Goal: Transaction & Acquisition: Purchase product/service

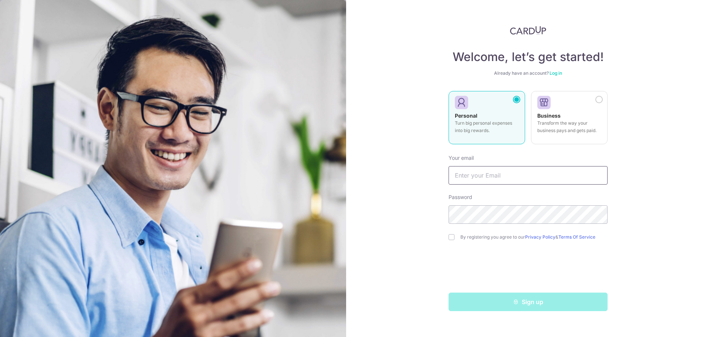
click at [512, 180] on input "text" at bounding box center [528, 175] width 159 height 18
type input "Dean.Khaw@gmail.com"
click at [452, 238] on input "checkbox" at bounding box center [452, 237] width 6 height 6
checkbox input "true"
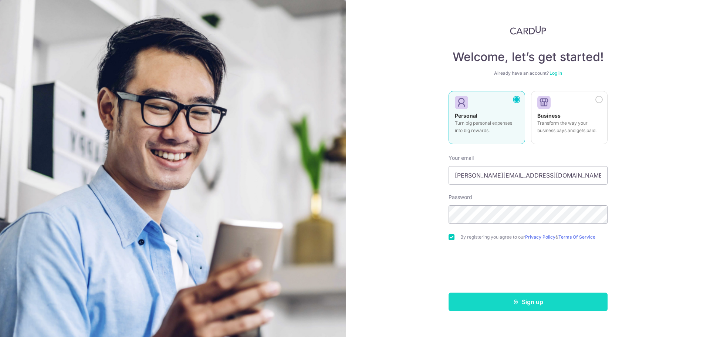
click at [474, 295] on button "Sign up" at bounding box center [528, 302] width 159 height 18
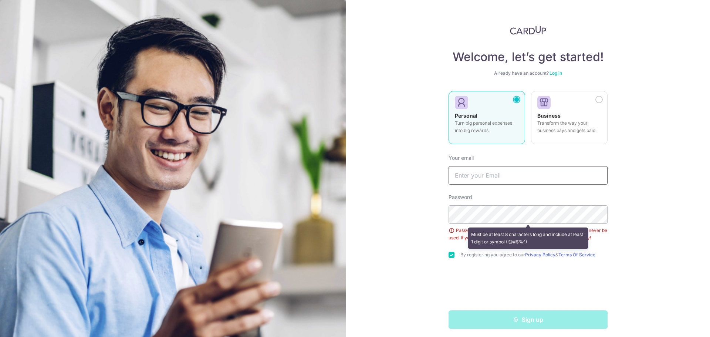
click at [524, 173] on input "text" at bounding box center [528, 175] width 159 height 18
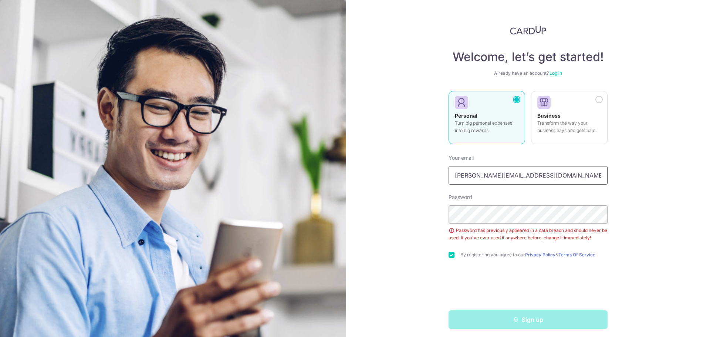
click at [531, 180] on input "Dean.Khaw@gmail.com" at bounding box center [528, 175] width 159 height 18
type input "Dean.Khaw@gmail.com"
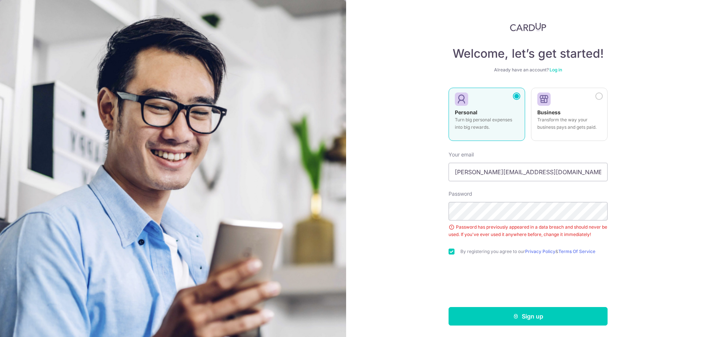
scroll to position [4, 0]
click at [541, 323] on button "Sign up" at bounding box center [528, 316] width 159 height 18
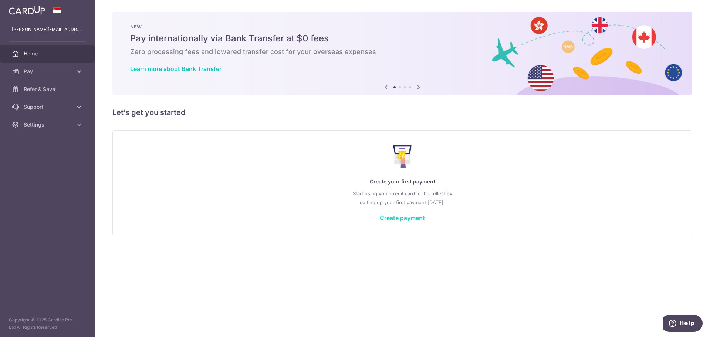
click at [400, 216] on link "Create payment" at bounding box center [402, 217] width 45 height 7
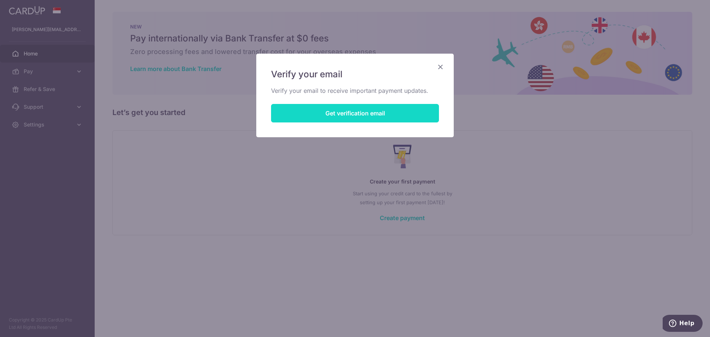
click at [338, 109] on button "Get verification email" at bounding box center [355, 113] width 168 height 18
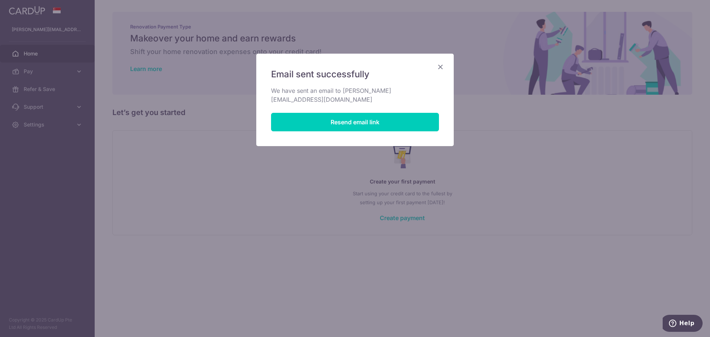
click at [440, 66] on icon "Close" at bounding box center [440, 66] width 9 height 9
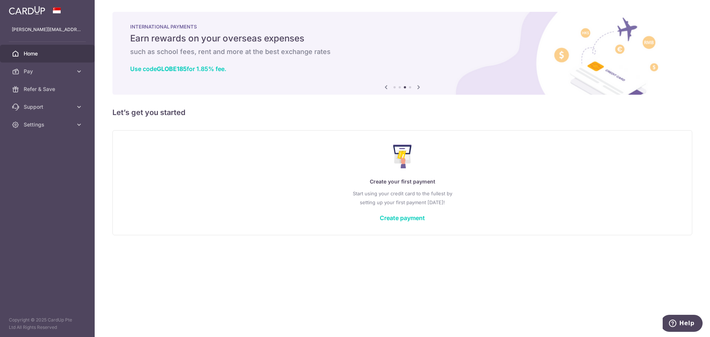
click at [394, 222] on div "Create your first payment Start using your credit card to the fullest by settin…" at bounding box center [402, 183] width 561 height 88
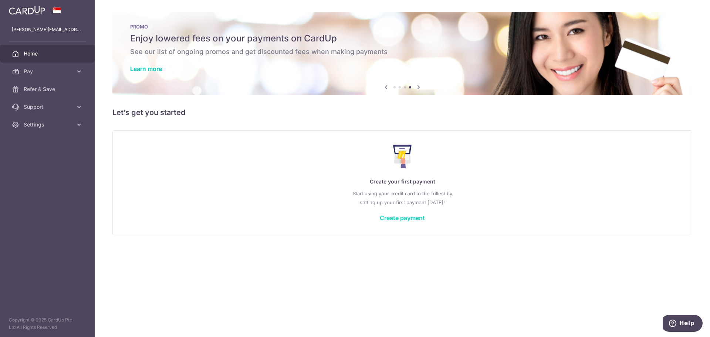
click at [391, 218] on link "Create payment" at bounding box center [402, 217] width 45 height 7
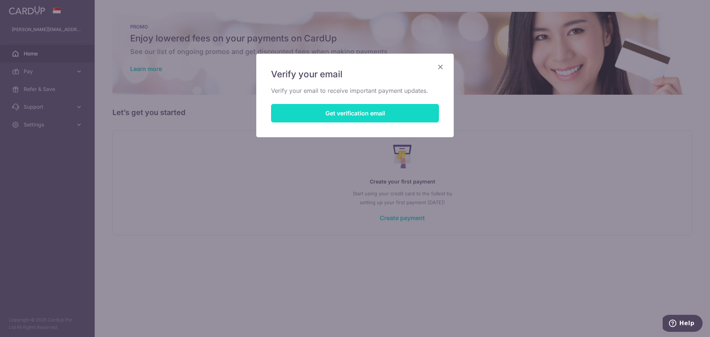
click at [352, 105] on button "Get verification email" at bounding box center [355, 113] width 168 height 18
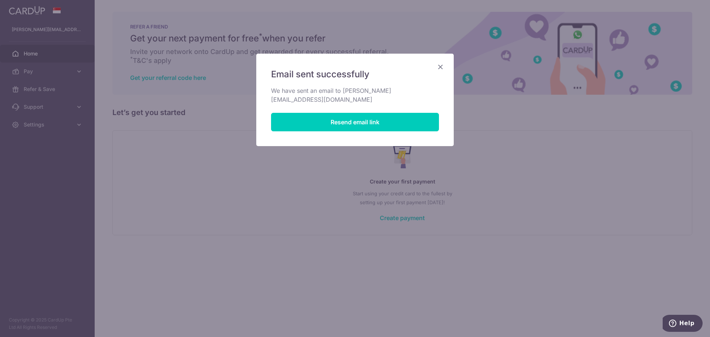
click at [439, 70] on icon "Close" at bounding box center [440, 66] width 9 height 9
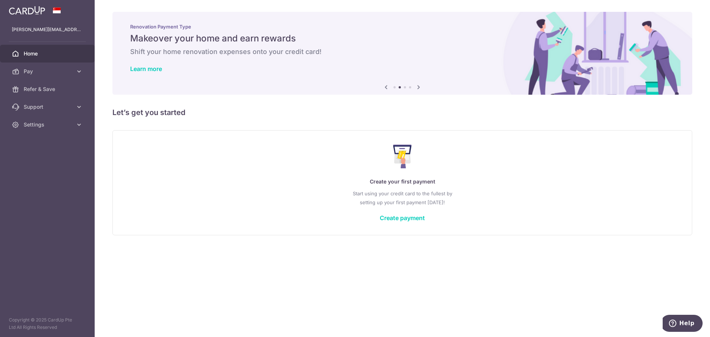
click at [396, 213] on div "Create your first payment Start using your credit card to the fullest by settin…" at bounding box center [402, 183] width 561 height 88
click at [397, 213] on div "Create your first payment Start using your credit card to the fullest by settin…" at bounding box center [402, 183] width 561 height 88
click at [417, 219] on link "Create payment" at bounding box center [402, 217] width 45 height 7
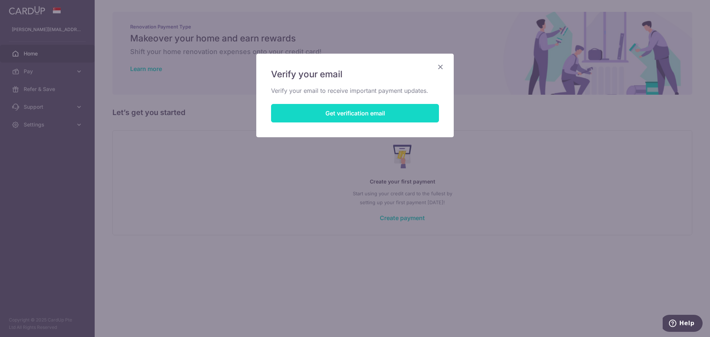
click at [350, 114] on button "Get verification email" at bounding box center [355, 113] width 168 height 18
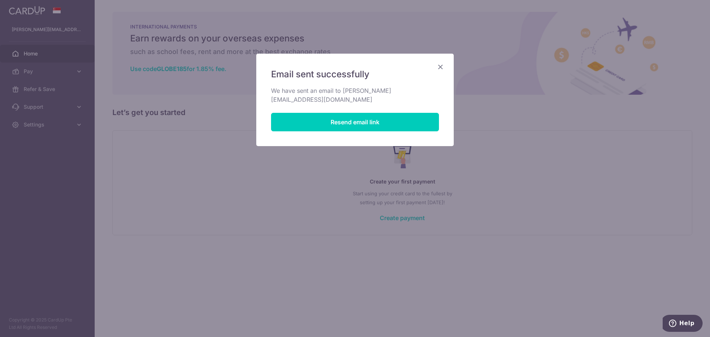
click at [439, 67] on icon "Close" at bounding box center [440, 66] width 9 height 9
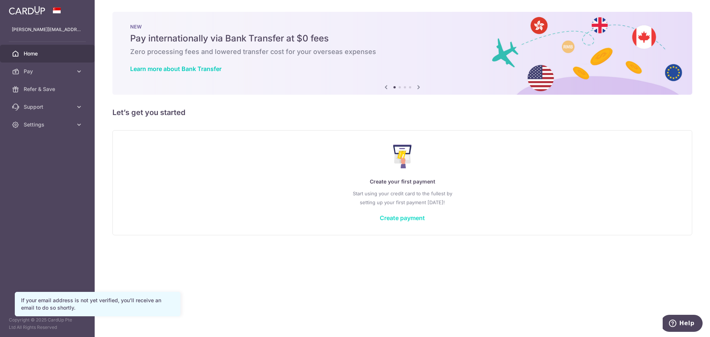
click at [403, 220] on link "Create payment" at bounding box center [402, 217] width 45 height 7
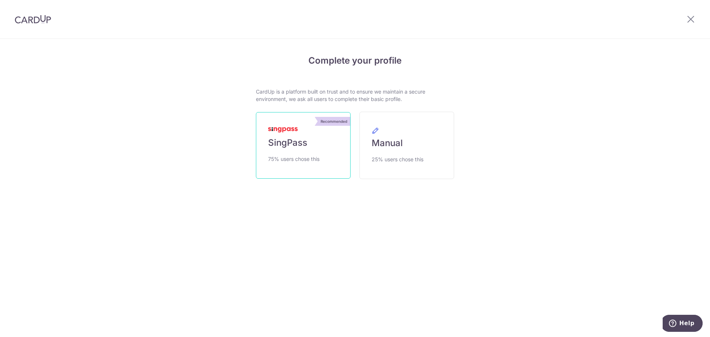
click at [322, 149] on link "Recommended SingPass 75% users chose this" at bounding box center [303, 145] width 95 height 67
click at [325, 140] on link "Recommended SingPass 75% users chose this" at bounding box center [303, 145] width 95 height 67
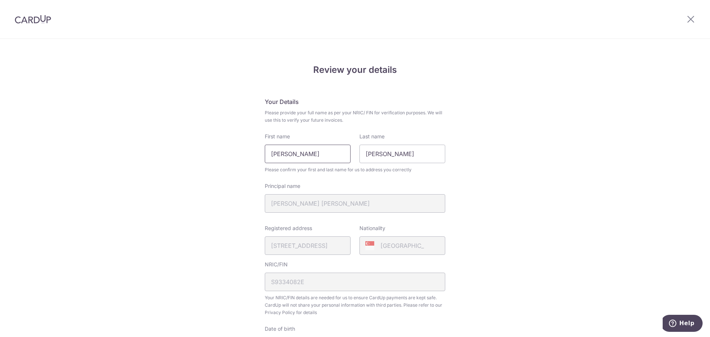
click at [313, 155] on input "Khaw Yang Yi" at bounding box center [308, 154] width 86 height 18
type input "Dean"
type input "Khaw"
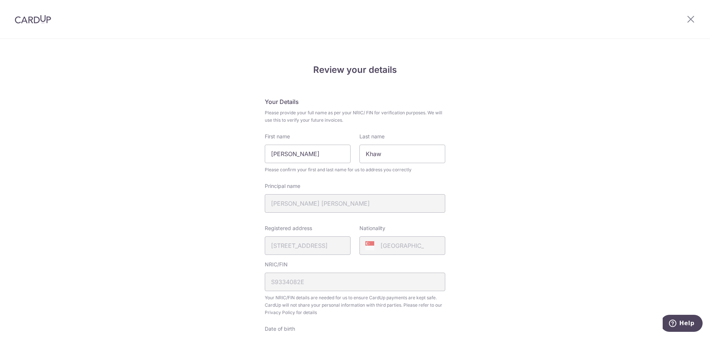
click at [486, 159] on div "Review your details Your Details Please provide your full name as per your NRIC…" at bounding box center [355, 293] width 710 height 509
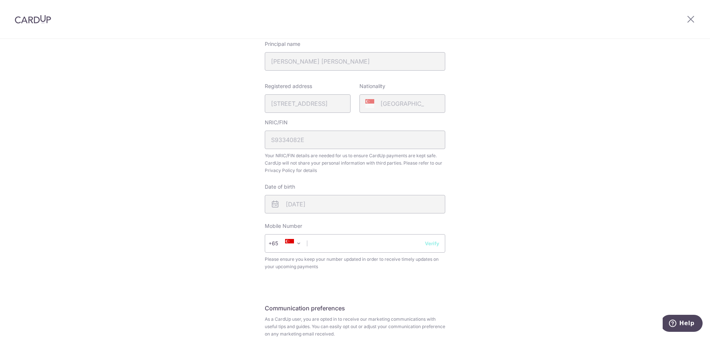
scroll to position [185, 0]
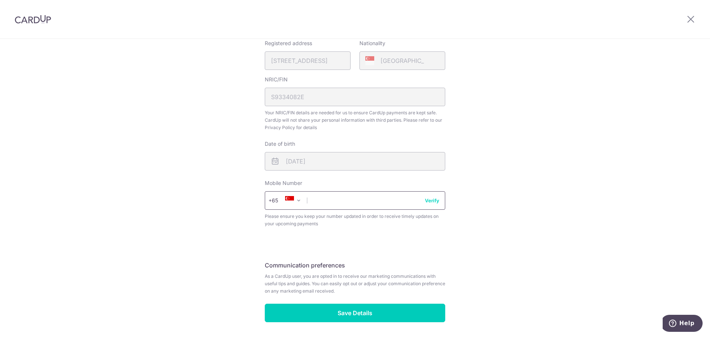
click at [387, 205] on input "text" at bounding box center [355, 200] width 180 height 18
type input "94238180"
click at [433, 204] on input "94238180" at bounding box center [355, 200] width 180 height 18
click at [433, 204] on button "Verify" at bounding box center [432, 200] width 14 height 7
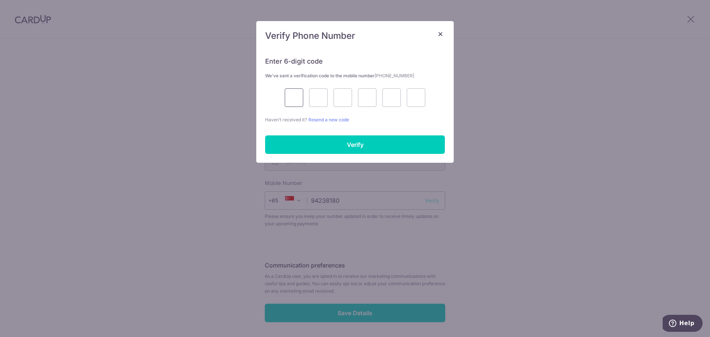
click at [297, 95] on input "text" at bounding box center [294, 97] width 18 height 18
type input "3"
type input "6"
type input "7"
type input "6"
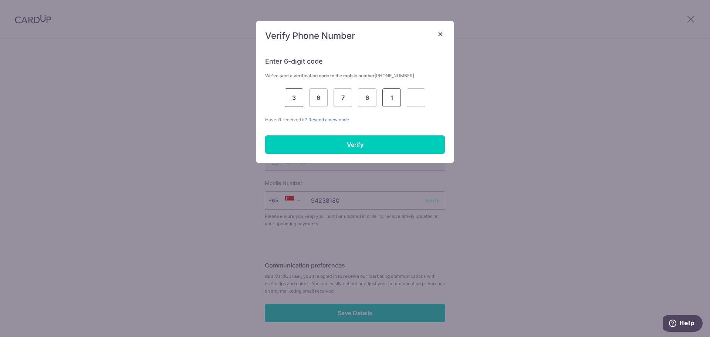
type input "1"
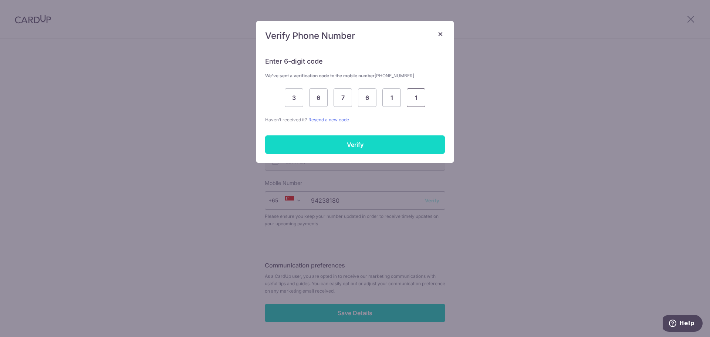
type input "1"
click at [297, 136] on input "Verify" at bounding box center [355, 144] width 180 height 18
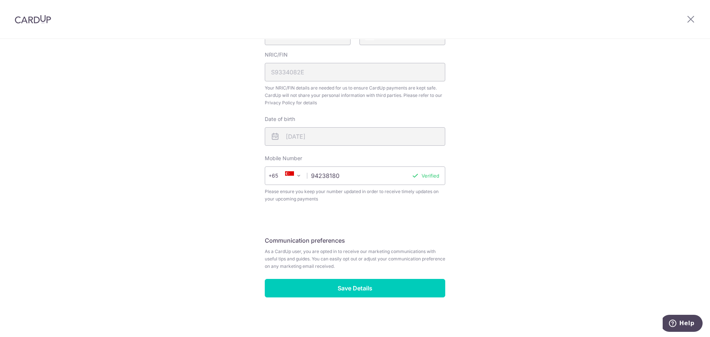
scroll to position [211, 0]
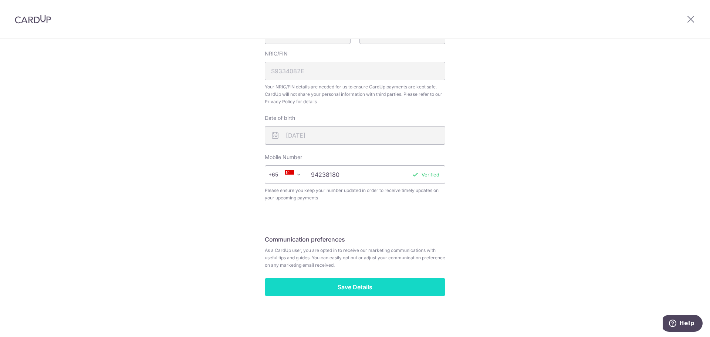
click at [349, 291] on input "Save Details" at bounding box center [355, 287] width 180 height 18
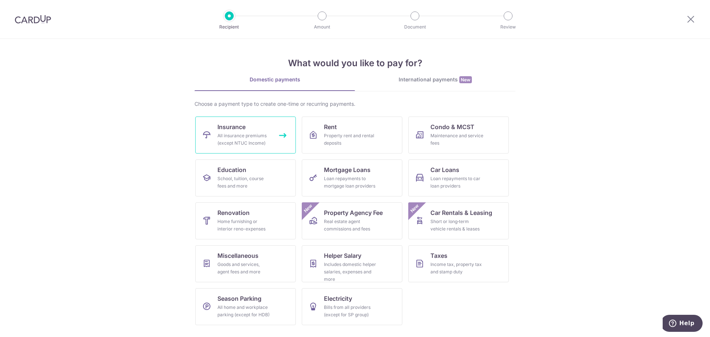
click at [241, 128] on span "Insurance" at bounding box center [231, 126] width 28 height 9
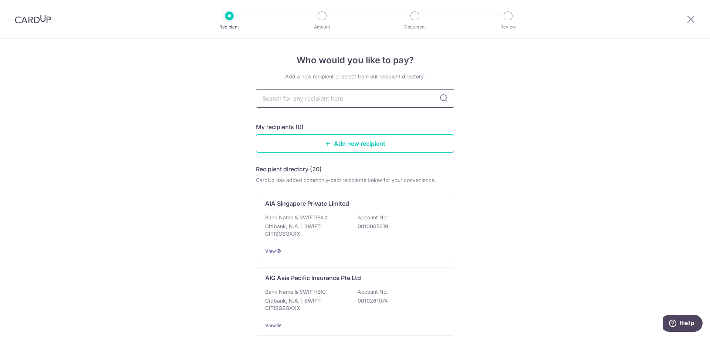
click at [290, 94] on input "text" at bounding box center [355, 98] width 198 height 18
click at [327, 98] on input "text" at bounding box center [355, 98] width 198 height 18
type input "aia"
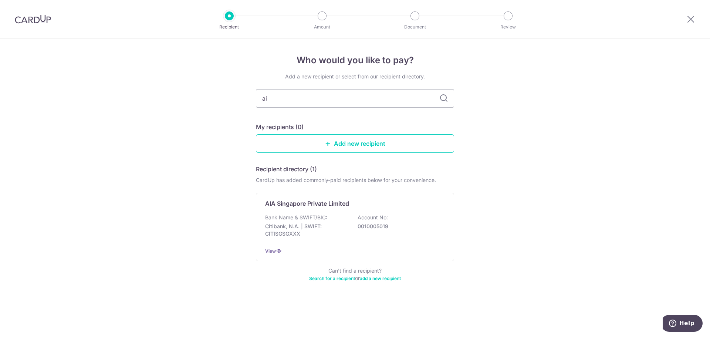
type input "a"
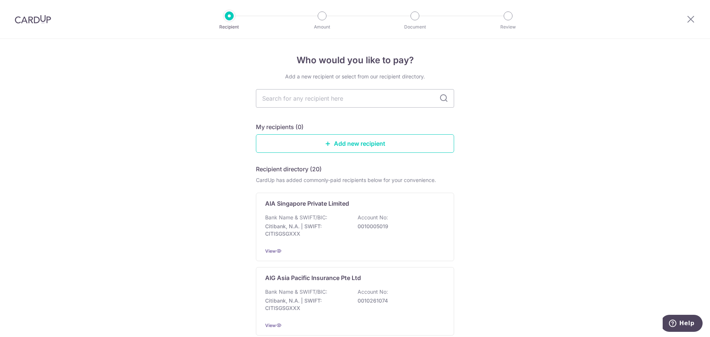
click at [442, 99] on icon at bounding box center [443, 98] width 9 height 9
click at [411, 99] on input "text" at bounding box center [355, 98] width 198 height 18
type input "a"
type input "aia"
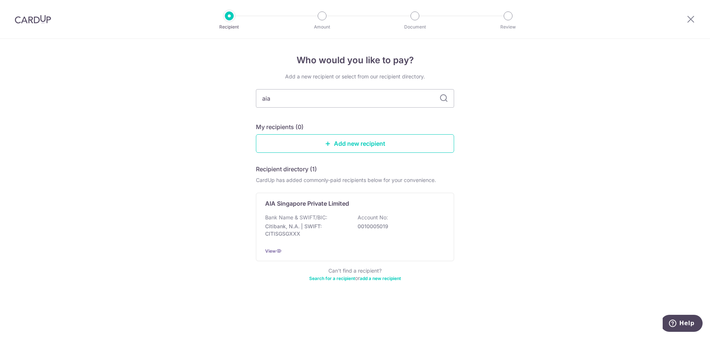
click at [440, 94] on icon at bounding box center [443, 98] width 9 height 9
click at [442, 96] on icon at bounding box center [443, 98] width 9 height 9
click at [339, 208] on div "AIA Singapore Private Limited Bank Name & SWIFT/BIC: Citibank, N.A. | SWIFT: CI…" at bounding box center [355, 227] width 198 height 68
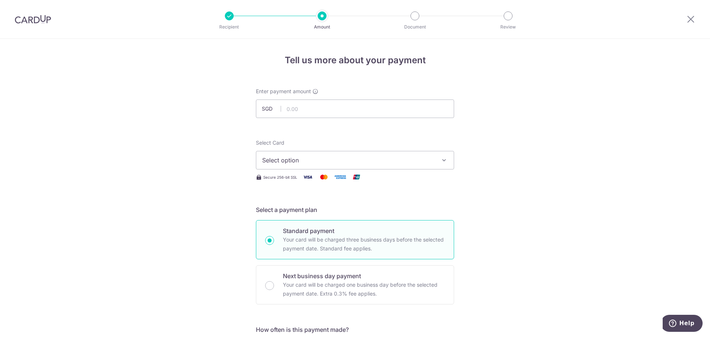
scroll to position [37, 0]
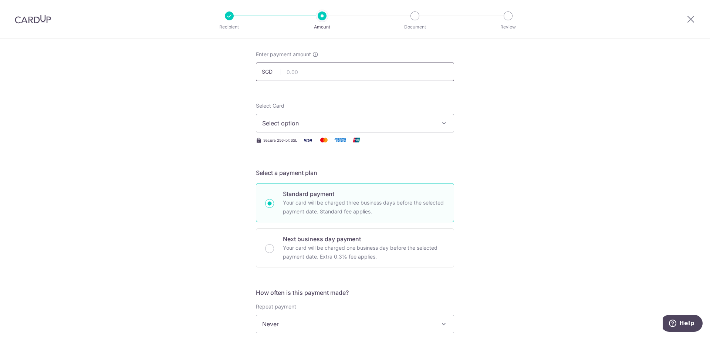
click at [315, 68] on input "text" at bounding box center [355, 72] width 198 height 18
click at [300, 125] on span "Select option" at bounding box center [348, 123] width 172 height 9
click at [304, 145] on span "Add credit card" at bounding box center [362, 143] width 172 height 7
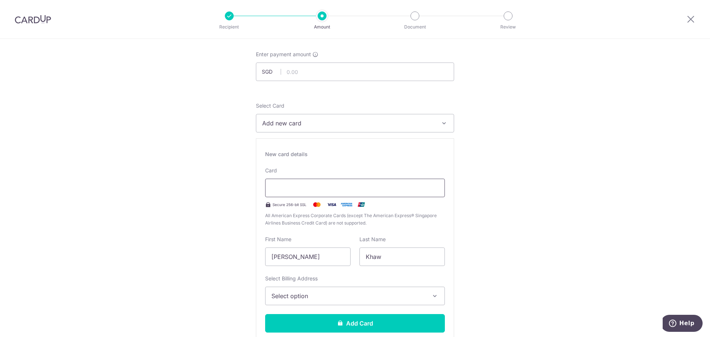
type input "09 / 2030"
click at [318, 76] on input "text" at bounding box center [355, 72] width 198 height 18
paste input "1,919.90"
type input "1,919.90"
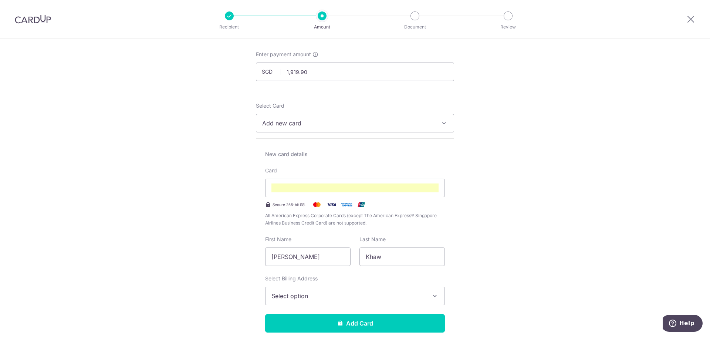
click at [283, 116] on button "Add new card" at bounding box center [355, 123] width 198 height 18
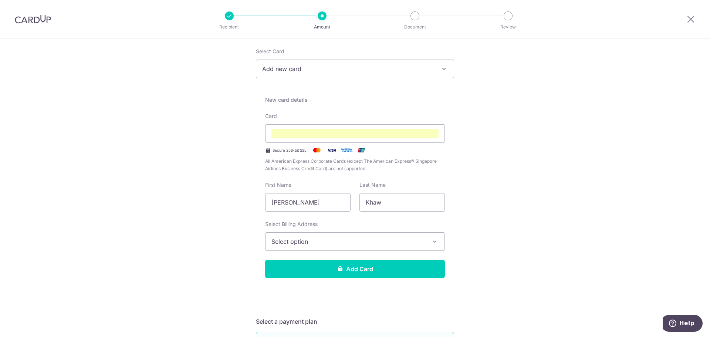
scroll to position [148, 0]
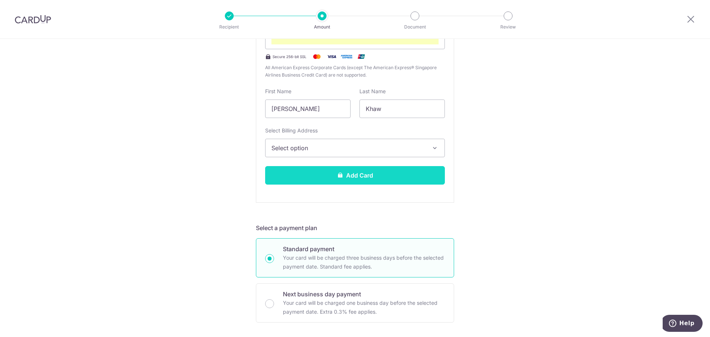
click at [351, 175] on button "Add Card" at bounding box center [355, 175] width 180 height 18
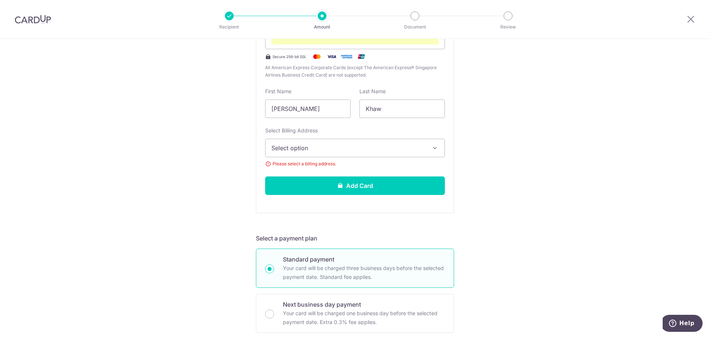
click at [356, 158] on div "Select Billing Address Select option Add Billing Address Please select a billin…" at bounding box center [355, 147] width 180 height 41
click at [361, 145] on span "Select option" at bounding box center [348, 148] width 154 height 9
drag, startPoint x: 477, startPoint y: 158, endPoint x: 422, endPoint y: 156, distance: 55.1
click at [477, 158] on div "Tell us more about your payment Enter payment amount SGD 1,919.90 1919.90 Selec…" at bounding box center [355, 300] width 710 height 913
click at [355, 139] on button "Select option" at bounding box center [355, 148] width 180 height 18
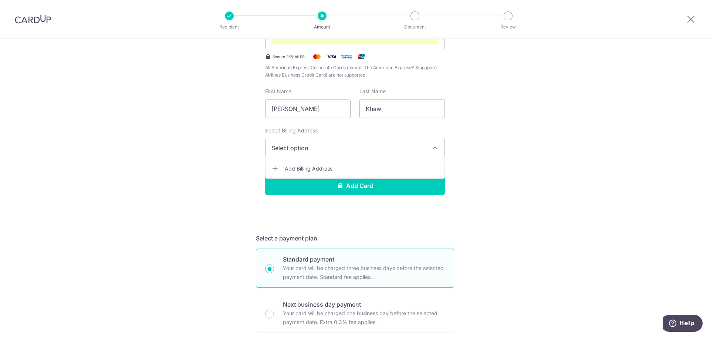
click at [351, 162] on link "Add Billing Address" at bounding box center [355, 168] width 179 height 13
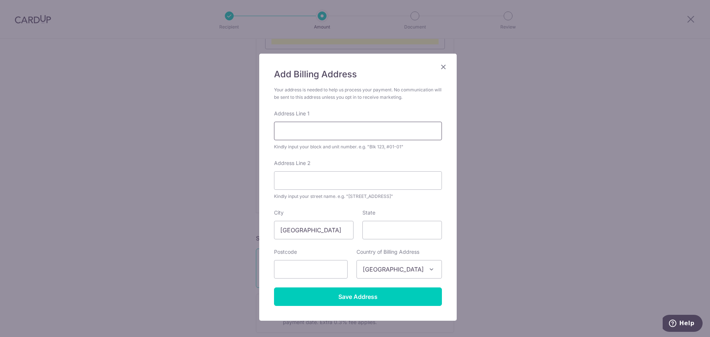
click at [334, 134] on input "Address Line 1" at bounding box center [358, 131] width 168 height 18
type input "Blk 184 Jelebu Road #19-26"
type input "670184"
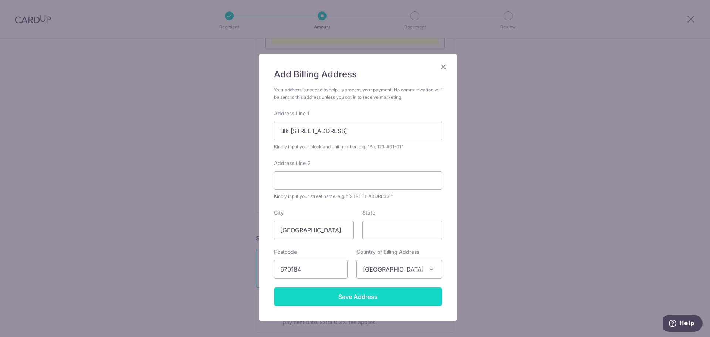
click at [392, 298] on input "Save Address" at bounding box center [358, 296] width 168 height 18
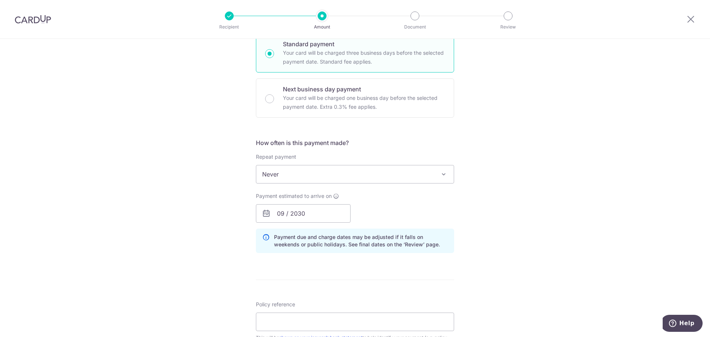
scroll to position [417, 0]
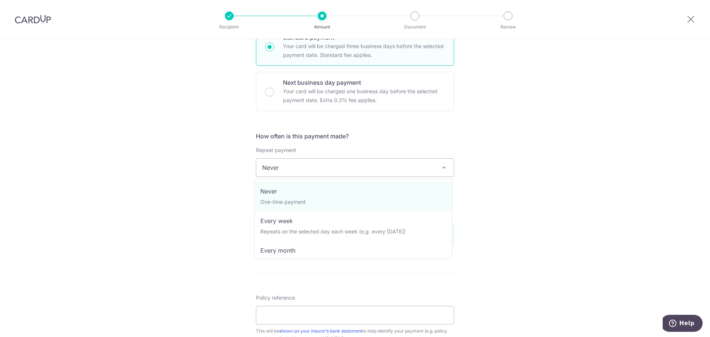
click at [304, 165] on span "Never" at bounding box center [354, 168] width 197 height 18
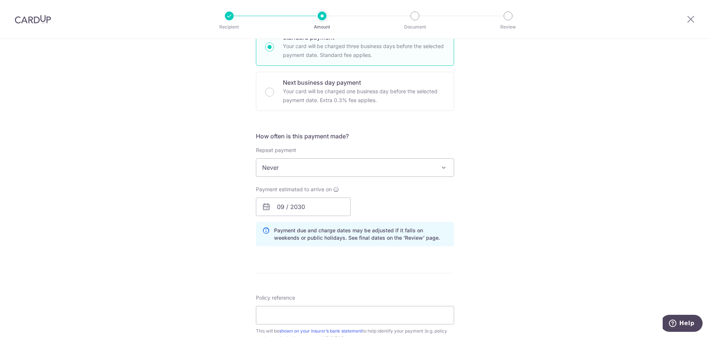
click at [466, 185] on div "Tell us more about your payment Enter payment amount SGD 1,919.90 1919.90 Selec…" at bounding box center [355, 78] width 710 height 913
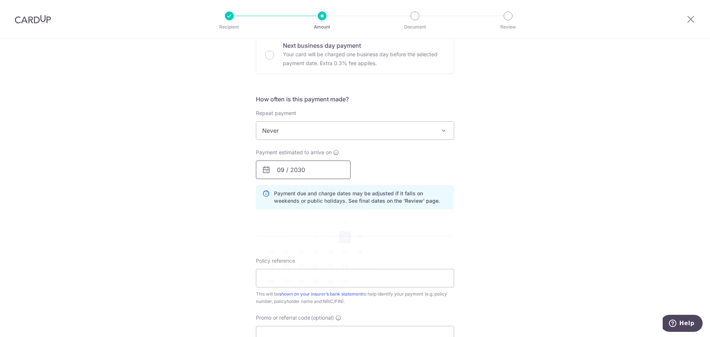
click at [319, 177] on input "09 / 2030" at bounding box center [303, 170] width 95 height 18
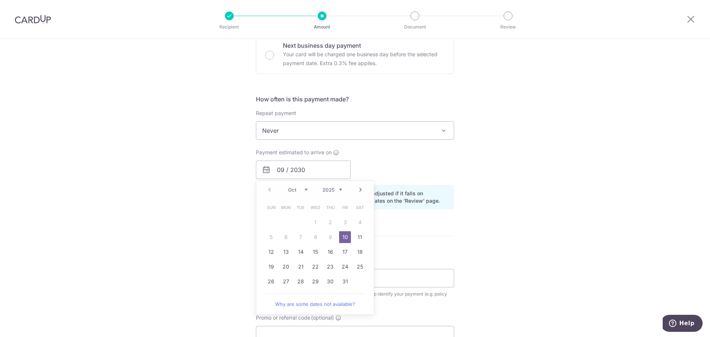
click at [398, 163] on div "Payment estimated to arrive on 09 / 2030 Prev Next Oct Nov Dec 2025 2026 2027 2…" at bounding box center [354, 164] width 207 height 30
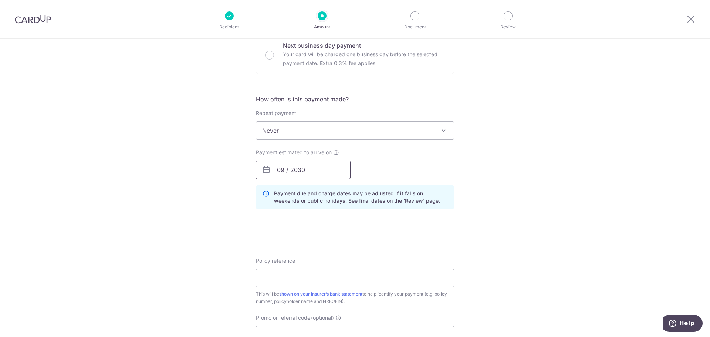
click at [337, 167] on input "09 / 2030" at bounding box center [303, 170] width 95 height 18
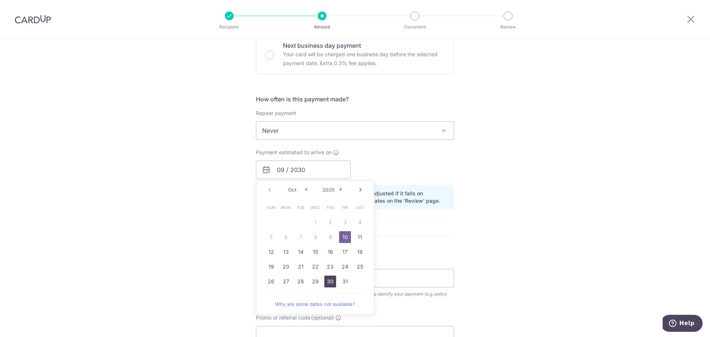
drag, startPoint x: 328, startPoint y: 278, endPoint x: 403, endPoint y: 21, distance: 267.4
click at [328, 278] on link "30" at bounding box center [330, 282] width 12 height 12
type input "[DATE]"
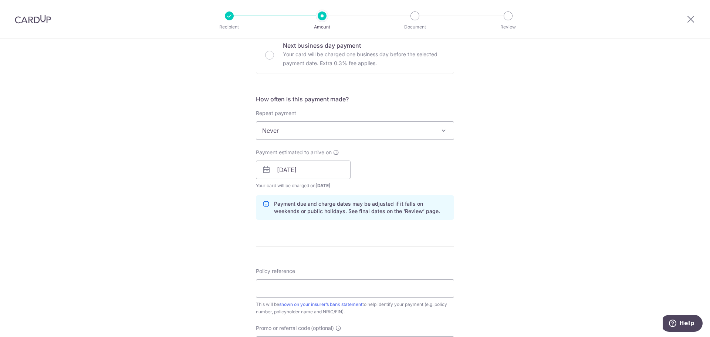
click at [486, 243] on div "Tell us more about your payment Enter payment amount SGD 1,919.90 1919.90 Selec…" at bounding box center [355, 46] width 710 height 923
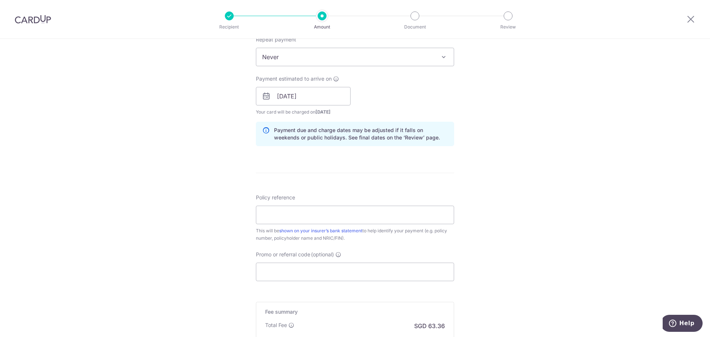
scroll to position [528, 0]
click at [346, 222] on input "Policy reference" at bounding box center [355, 214] width 198 height 18
paste input "L539959185"
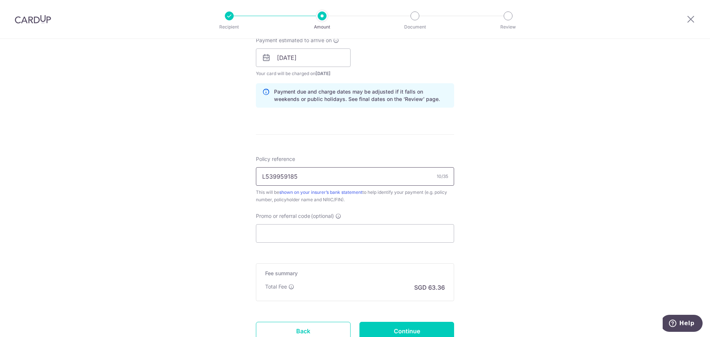
scroll to position [602, 0]
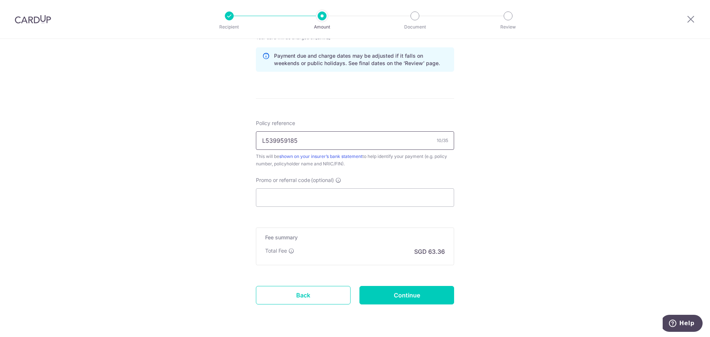
type input "L539959185"
click at [350, 189] on input "Promo or referral code (optional)" at bounding box center [355, 197] width 198 height 18
paste input "KELINVEST"
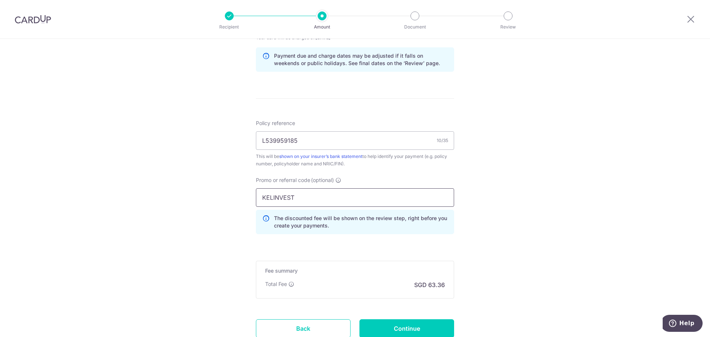
type input "KELINVEST"
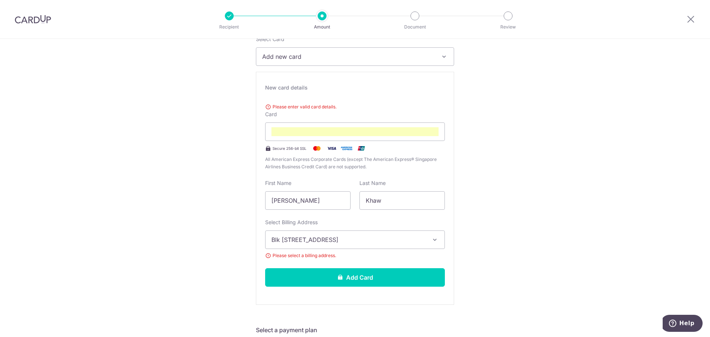
scroll to position [0, 0]
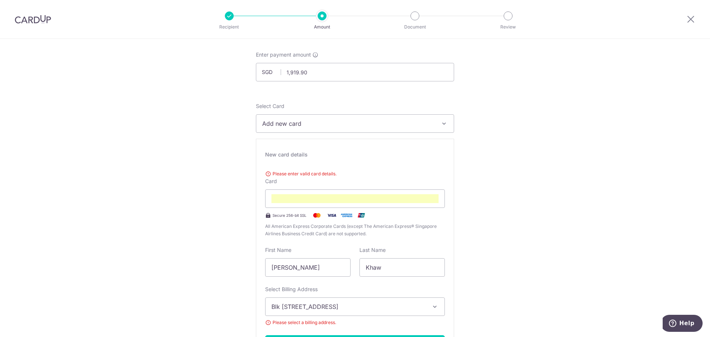
scroll to position [74, 0]
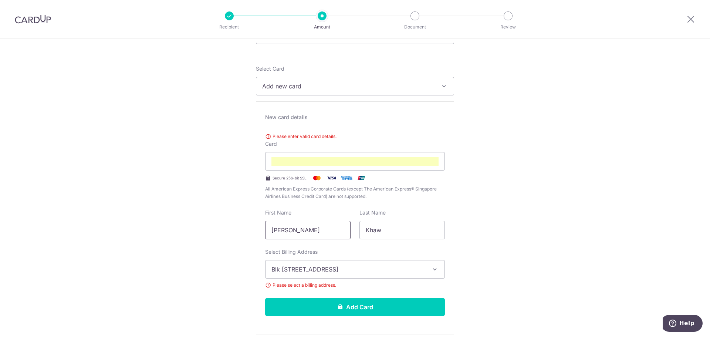
click at [295, 232] on input "Dean" at bounding box center [307, 230] width 85 height 18
click at [281, 141] on div "Please enter valid card details. Card Secure 256-bit SSL All American Express C…" at bounding box center [355, 165] width 180 height 70
drag, startPoint x: 313, startPoint y: 228, endPoint x: 318, endPoint y: 228, distance: 4.8
click at [313, 228] on input "Dean" at bounding box center [307, 230] width 85 height 18
click at [375, 225] on input "Khaw" at bounding box center [401, 230] width 85 height 18
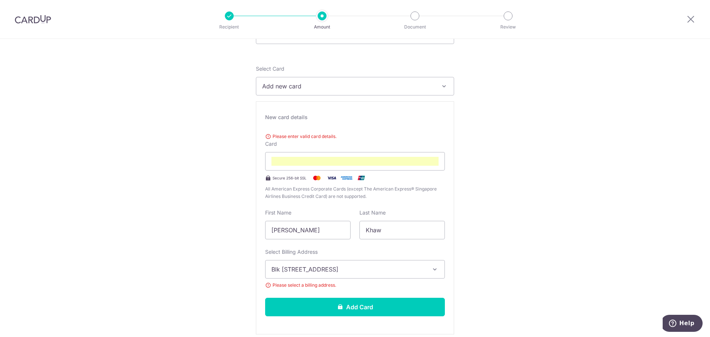
click at [383, 145] on div "Please enter valid card details. Card Secure 256-bit SSL All American Express C…" at bounding box center [355, 165] width 180 height 70
click at [351, 86] on span "Add new card" at bounding box center [348, 86] width 172 height 9
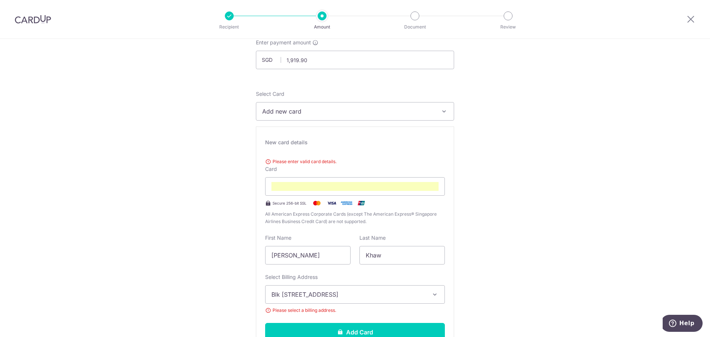
scroll to position [37, 0]
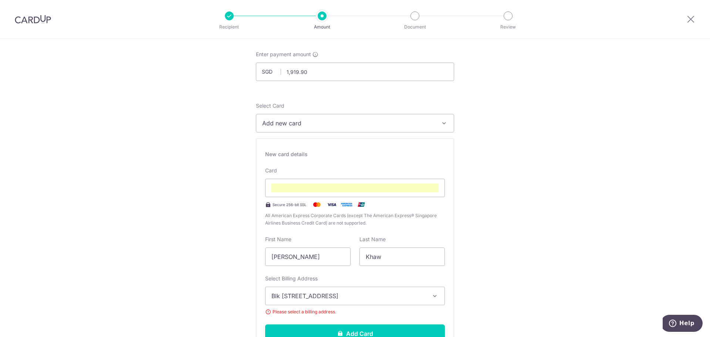
click at [374, 215] on span "All American Express Corporate Cards (except The American Express® Singapore Ai…" at bounding box center [355, 219] width 180 height 15
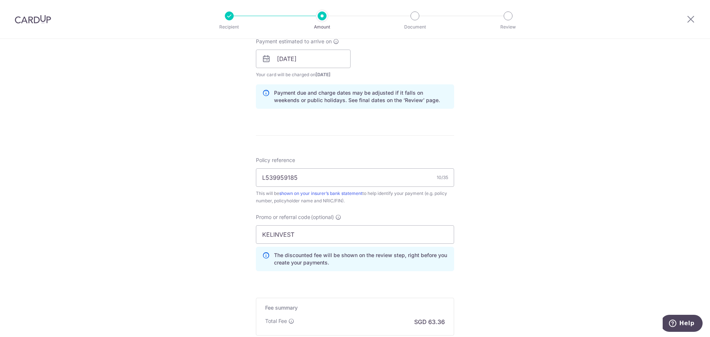
scroll to position [629, 0]
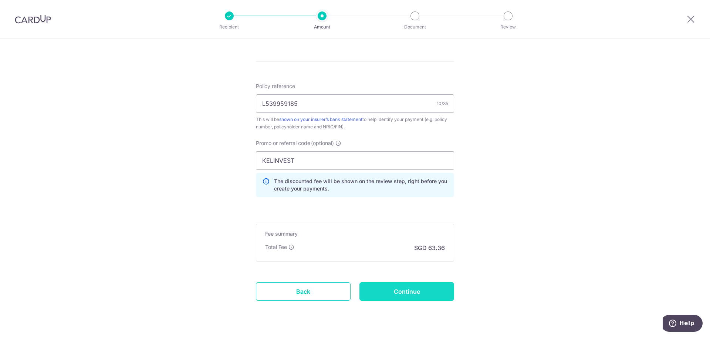
click at [424, 297] on input "Continue" at bounding box center [406, 291] width 95 height 18
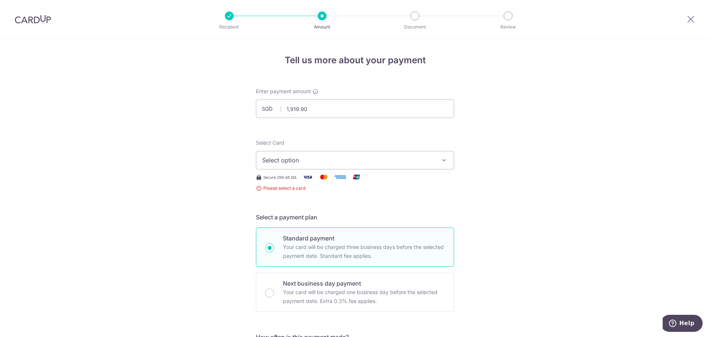
click at [298, 163] on span "Select option" at bounding box center [348, 160] width 172 height 9
click at [285, 153] on button "Select option" at bounding box center [355, 160] width 198 height 18
click at [289, 183] on span "Add credit card" at bounding box center [362, 180] width 172 height 7
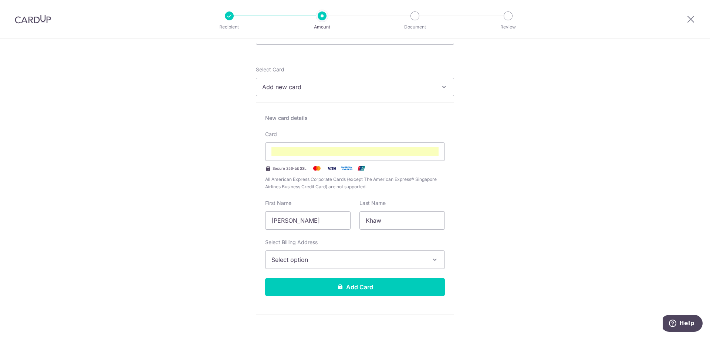
scroll to position [74, 0]
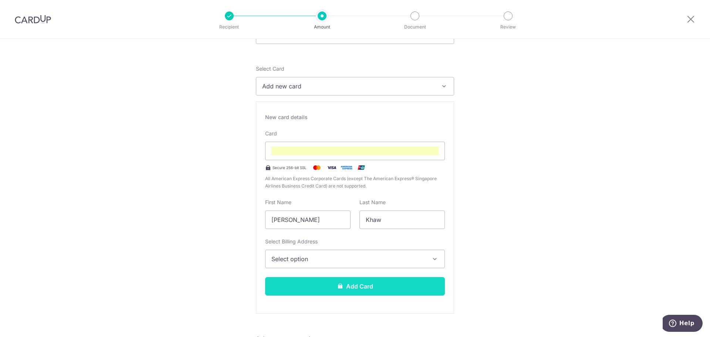
click at [338, 285] on icon at bounding box center [340, 286] width 6 height 6
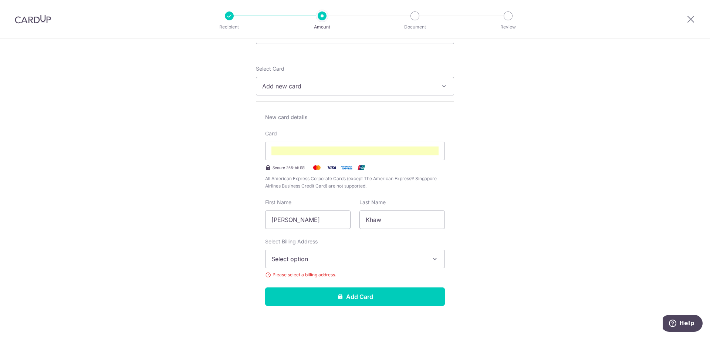
click at [309, 263] on span "Select option" at bounding box center [348, 258] width 154 height 9
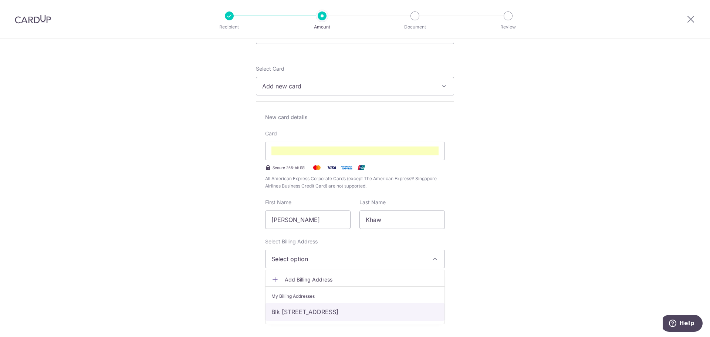
click at [314, 318] on link "Blk [STREET_ADDRESS]" at bounding box center [355, 312] width 179 height 18
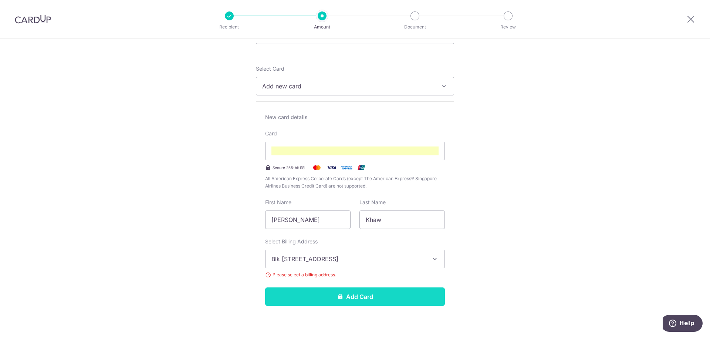
click at [321, 300] on button "Add Card" at bounding box center [355, 296] width 180 height 18
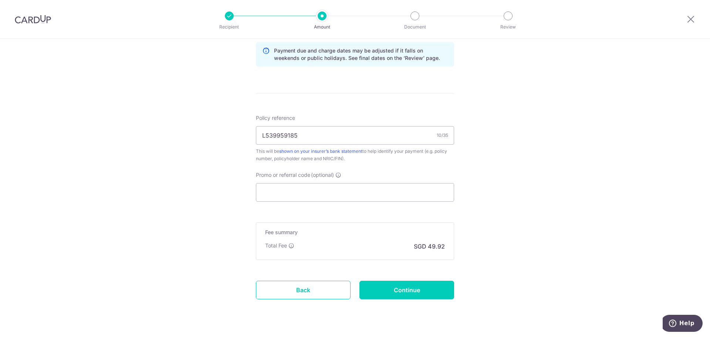
scroll to position [401, 0]
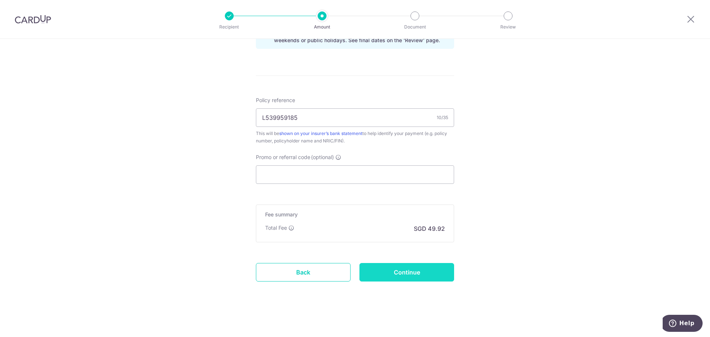
click at [431, 273] on input "Continue" at bounding box center [406, 272] width 95 height 18
click at [274, 171] on input "Promo or referral code (optional)" at bounding box center [355, 174] width 198 height 18
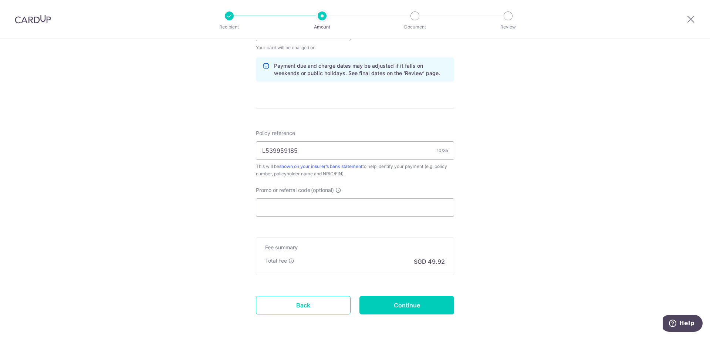
scroll to position [370, 0]
click at [312, 204] on input "Promo or referral code (optional)" at bounding box center [355, 206] width 198 height 18
paste input "KELINVEST"
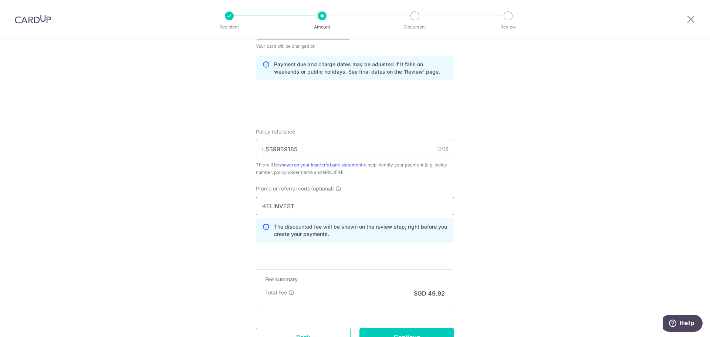
scroll to position [407, 0]
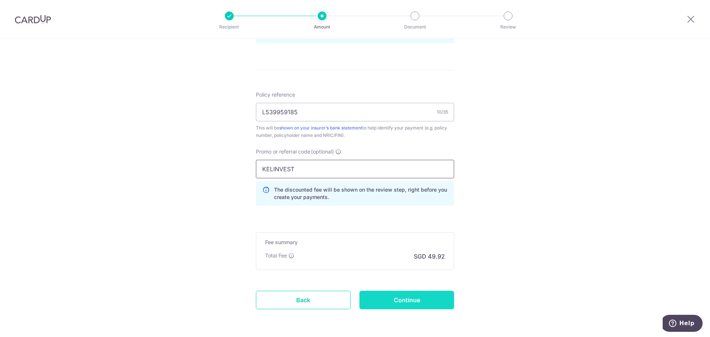
type input "KELINVEST"
click at [395, 296] on input "Continue" at bounding box center [406, 300] width 95 height 18
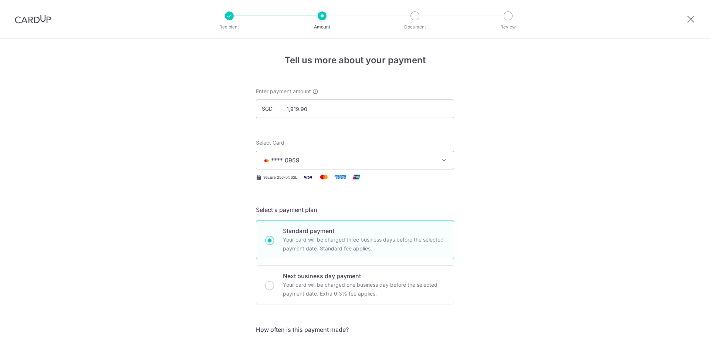
scroll to position [445, 0]
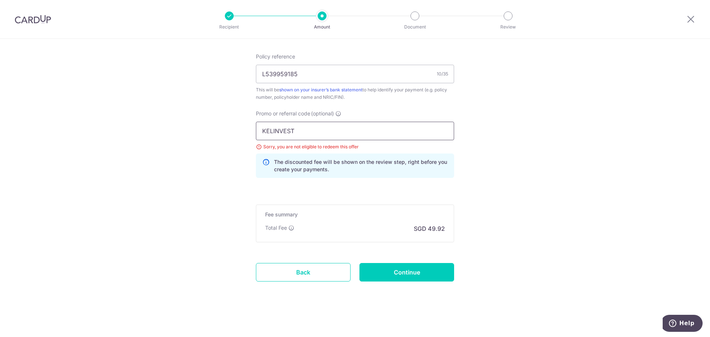
click at [365, 135] on input "KELINVEST" at bounding box center [355, 131] width 198 height 18
click at [288, 128] on input "KELINVEST" at bounding box center [355, 131] width 198 height 18
paste input "MILELION"
type input "MILELION"
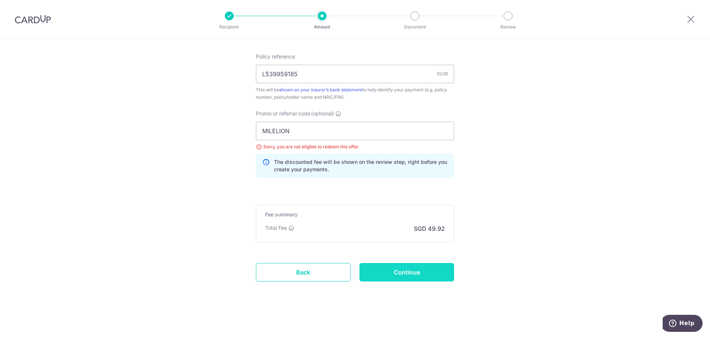
click at [409, 267] on input "Continue" at bounding box center [406, 272] width 95 height 18
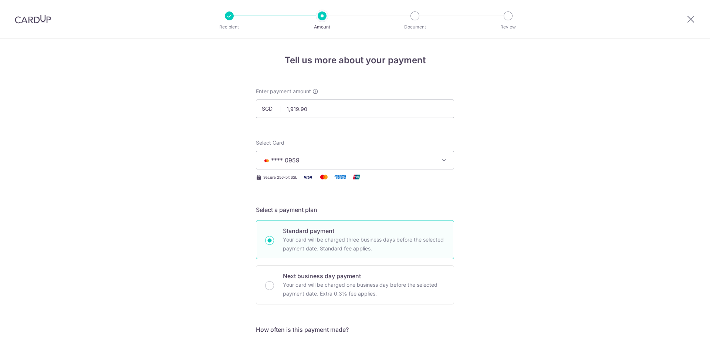
scroll to position [445, 0]
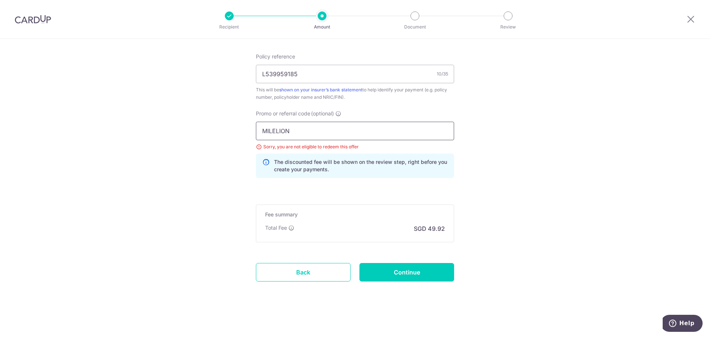
click at [344, 132] on input "MILELION" at bounding box center [355, 131] width 198 height 18
paste input "SETHISFY"
type input "SETHISFY"
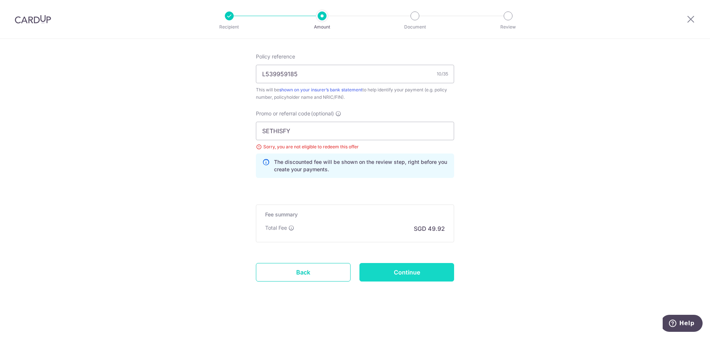
click at [398, 272] on input "Continue" at bounding box center [406, 272] width 95 height 18
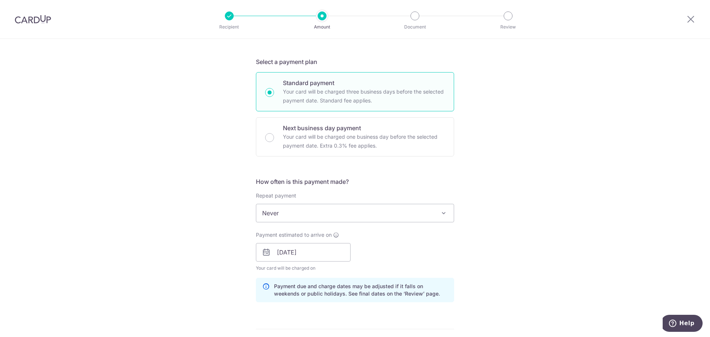
scroll to position [333, 0]
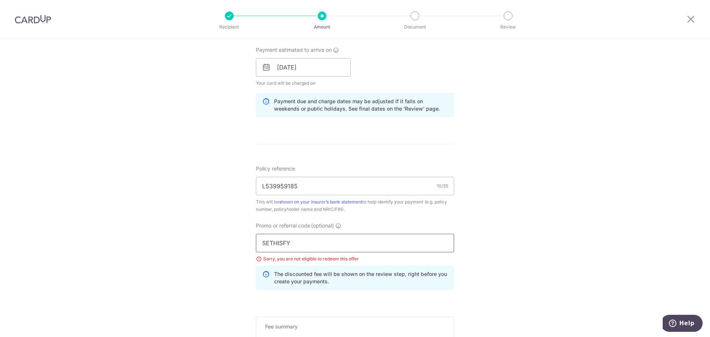
click at [323, 245] on input "SETHISFY" at bounding box center [355, 243] width 198 height 18
paste input "INGFREE"
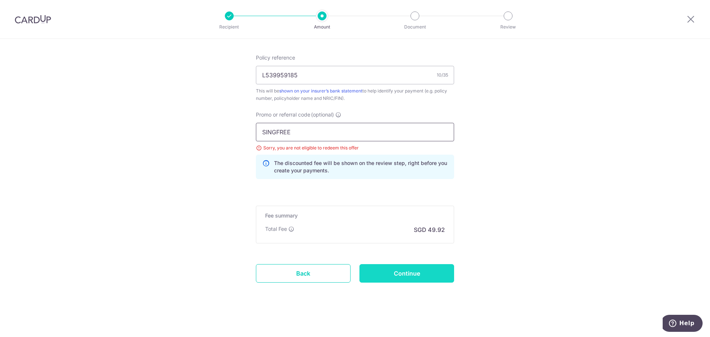
type input "SINGFREE"
click at [416, 271] on input "Continue" at bounding box center [406, 273] width 95 height 18
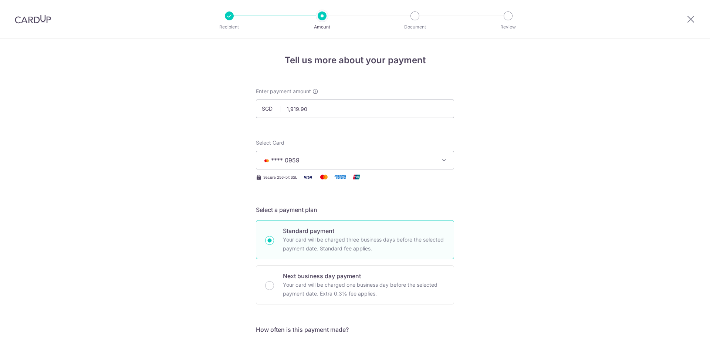
scroll to position [445, 0]
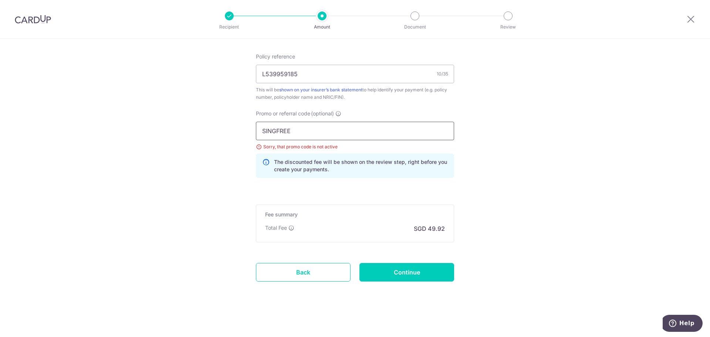
click at [294, 136] on input "SINGFREE" at bounding box center [355, 131] width 198 height 18
paste input "KELINVEST"
type input "KELINVEST"
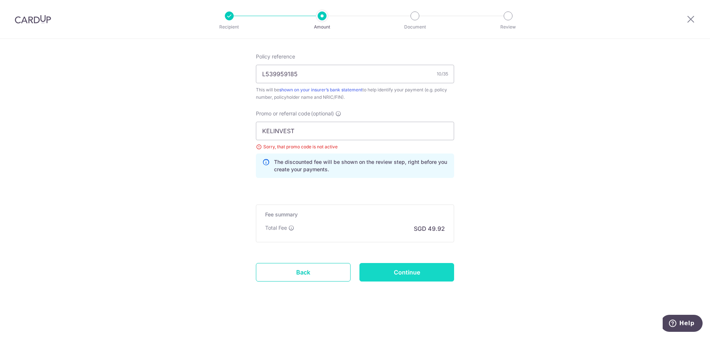
click at [411, 274] on input "Continue" at bounding box center [406, 272] width 95 height 18
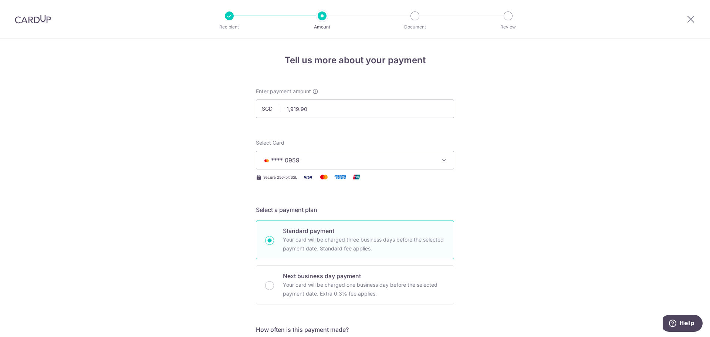
scroll to position [445, 0]
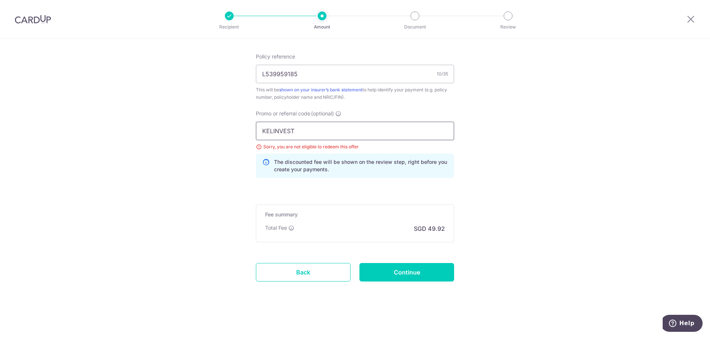
click at [275, 137] on input "KELINVEST" at bounding box center [355, 131] width 198 height 18
paste input "GET225"
type input "GET225"
click at [399, 265] on input "Continue" at bounding box center [406, 272] width 95 height 18
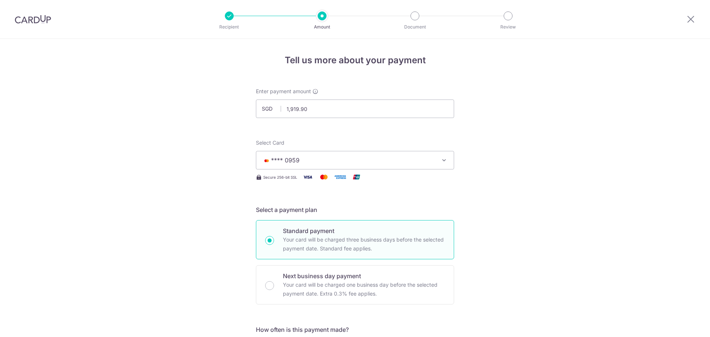
scroll to position [445, 0]
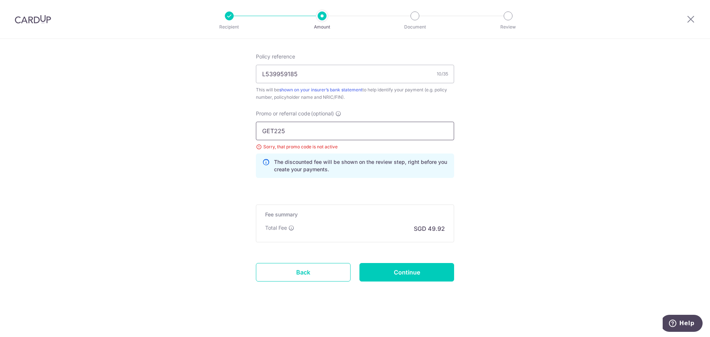
click at [318, 139] on input "GET225" at bounding box center [355, 131] width 198 height 18
paste input "MILELION"
type input "MILELION"
click at [400, 276] on input "Continue" at bounding box center [406, 272] width 95 height 18
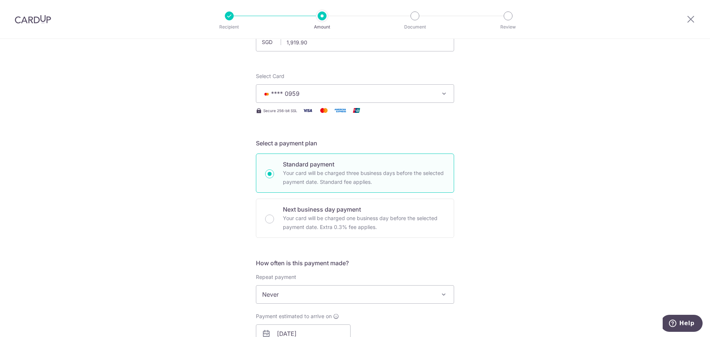
scroll to position [149, 0]
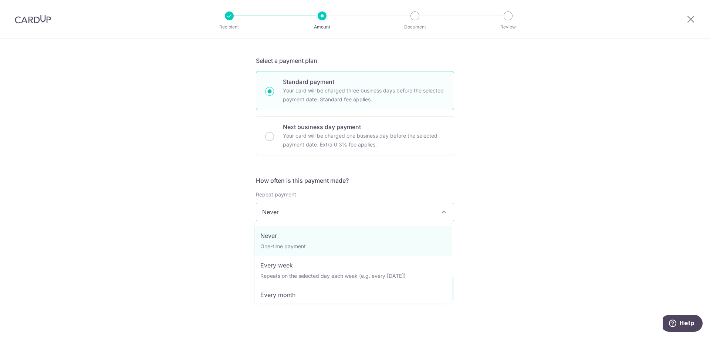
click at [351, 214] on span "Never" at bounding box center [354, 212] width 197 height 18
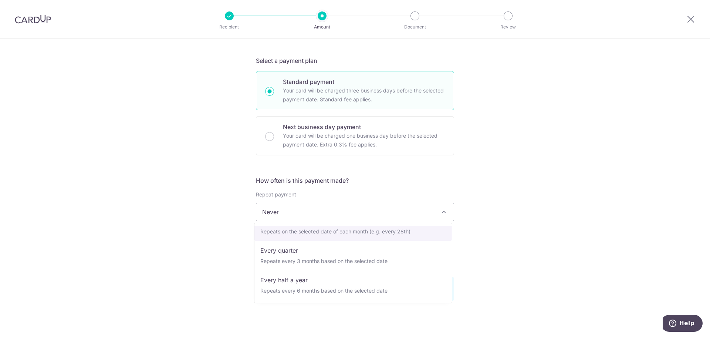
scroll to position [104, 0]
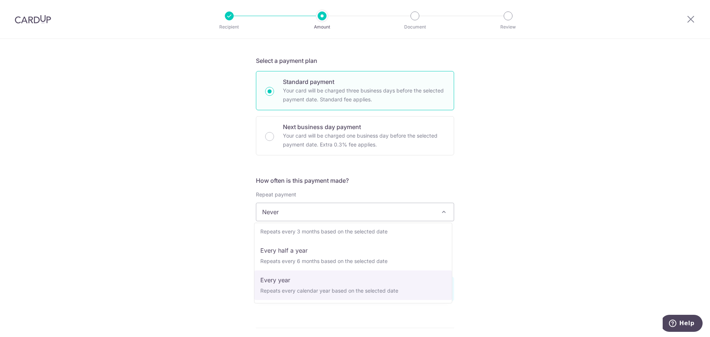
select select "6"
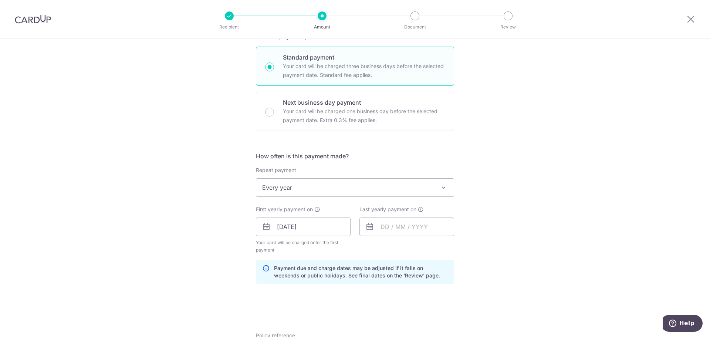
scroll to position [186, 0]
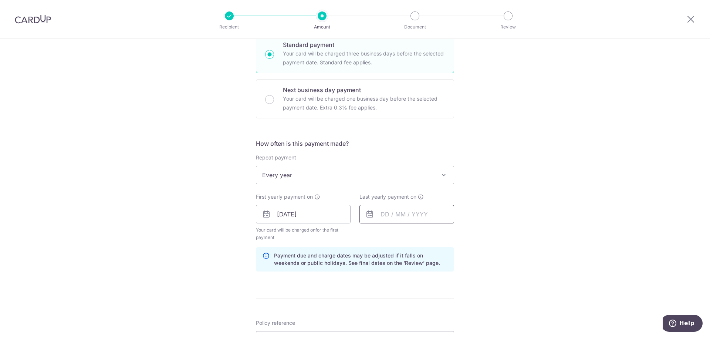
click at [414, 217] on input "text" at bounding box center [406, 214] width 95 height 18
click at [462, 235] on link "Next" at bounding box center [464, 234] width 9 height 9
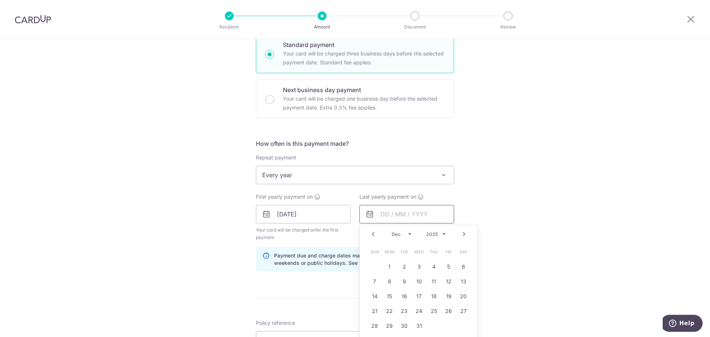
scroll to position [223, 0]
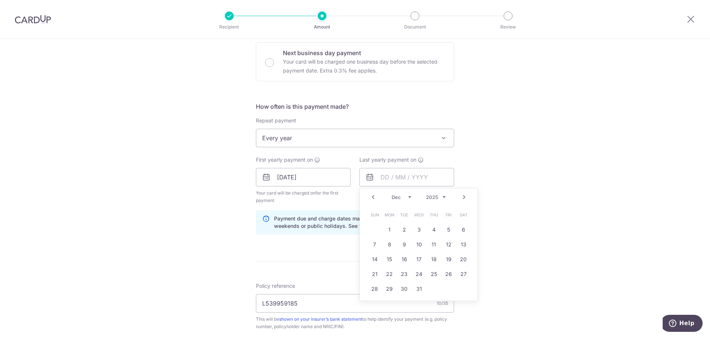
click at [372, 196] on link "Prev" at bounding box center [373, 197] width 9 height 9
click at [428, 197] on select "2025 2026 2027 2028 2029 2030 2031 2032 2033 2034 2035" at bounding box center [436, 197] width 20 height 6
click at [460, 291] on link "30" at bounding box center [464, 289] width 12 height 12
type input "30/10/2027"
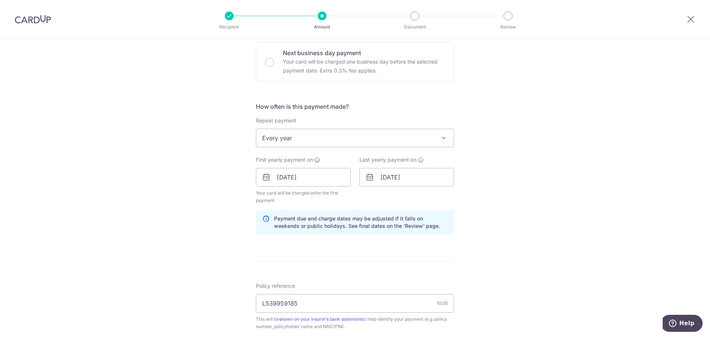
click at [528, 208] on div "Tell us more about your payment Enter payment amount SGD 1,919.90 1919.90 Selec…" at bounding box center [355, 191] width 710 height 750
click at [305, 300] on input "L539959185" at bounding box center [355, 303] width 198 height 18
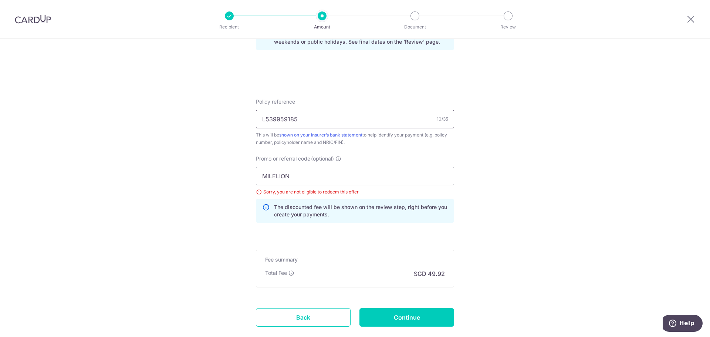
scroll to position [445, 0]
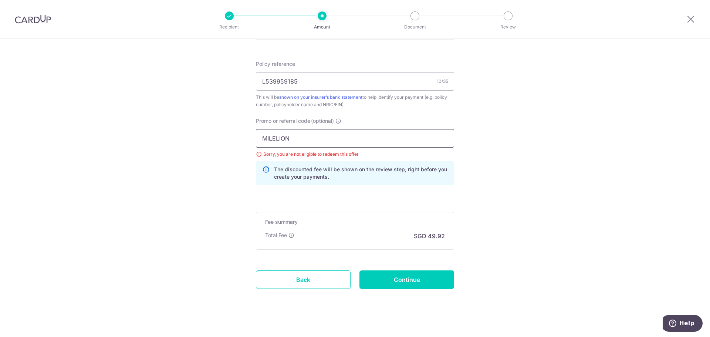
click at [294, 134] on input "MILELION" at bounding box center [355, 138] width 198 height 18
paste input "OFF225"
type input "OFF225"
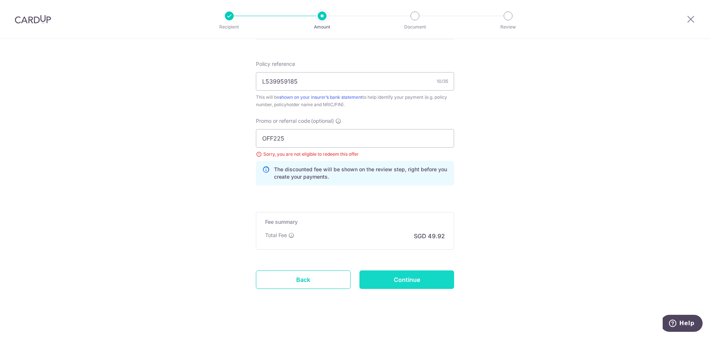
click at [385, 274] on input "Continue" at bounding box center [406, 279] width 95 height 18
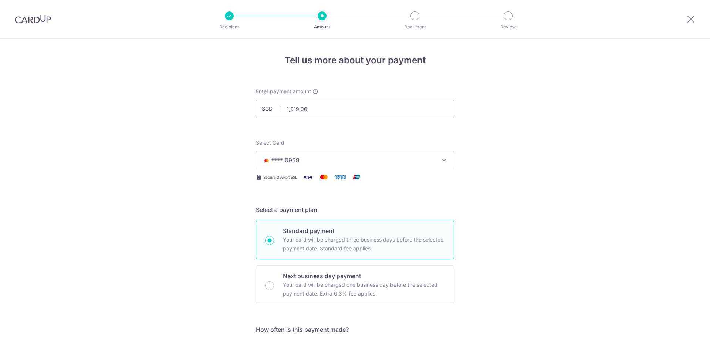
scroll to position [415, 0]
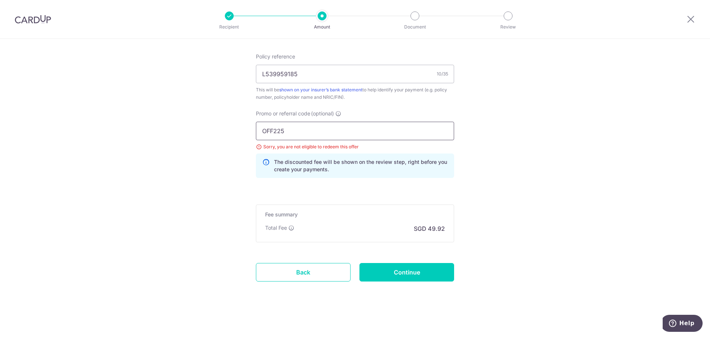
click at [327, 132] on input "OFF225" at bounding box center [355, 131] width 198 height 18
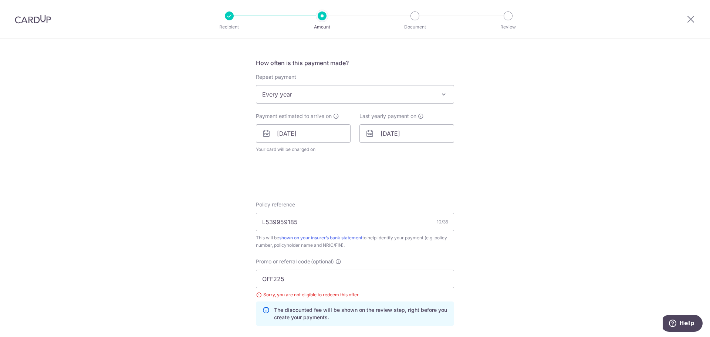
click at [335, 96] on span "Every year" at bounding box center [354, 94] width 197 height 18
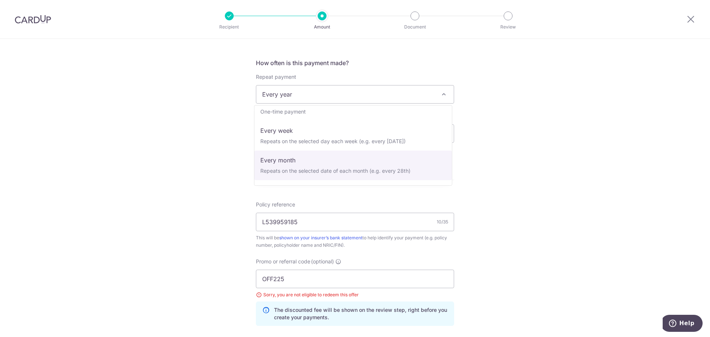
scroll to position [0, 0]
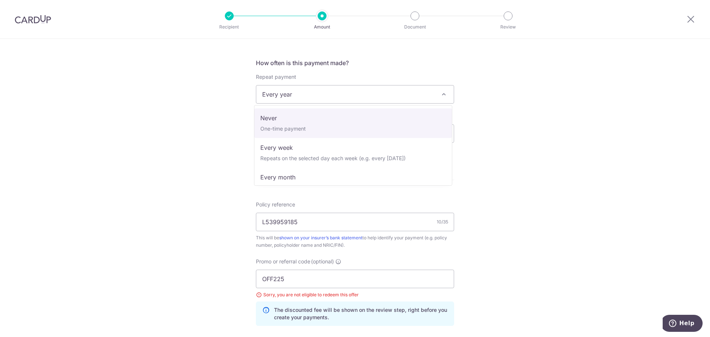
select select "1"
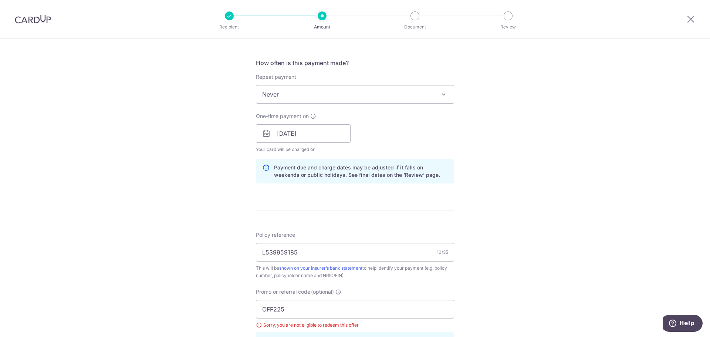
click at [521, 189] on div "Tell us more about your payment Enter payment amount SGD 1,919.90 1919.90 Selec…" at bounding box center [355, 143] width 710 height 743
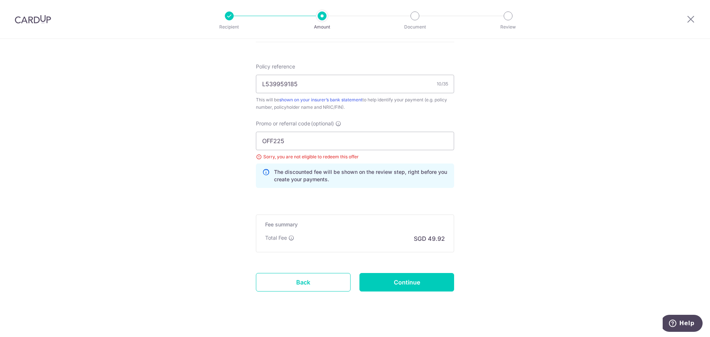
scroll to position [445, 0]
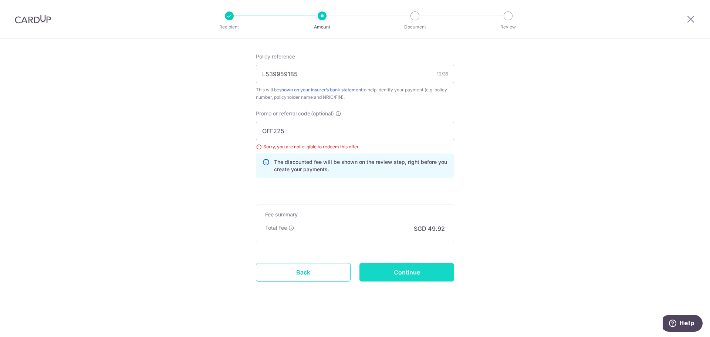
click at [422, 274] on input "Continue" at bounding box center [406, 272] width 95 height 18
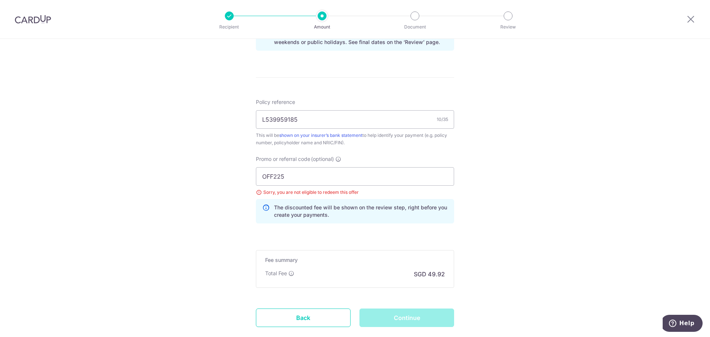
scroll to position [371, 0]
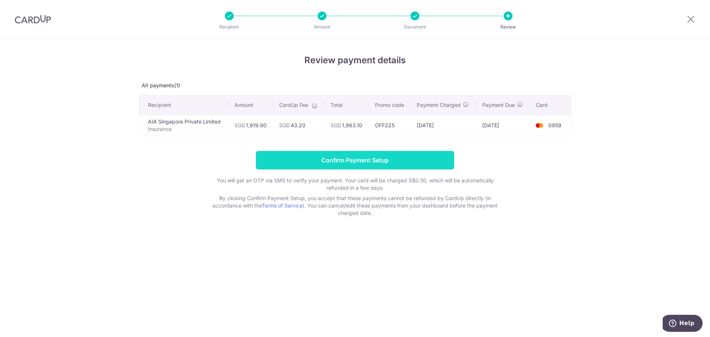
click at [404, 166] on input "Confirm Payment Setup" at bounding box center [355, 160] width 198 height 18
